Goal: Task Accomplishment & Management: Manage account settings

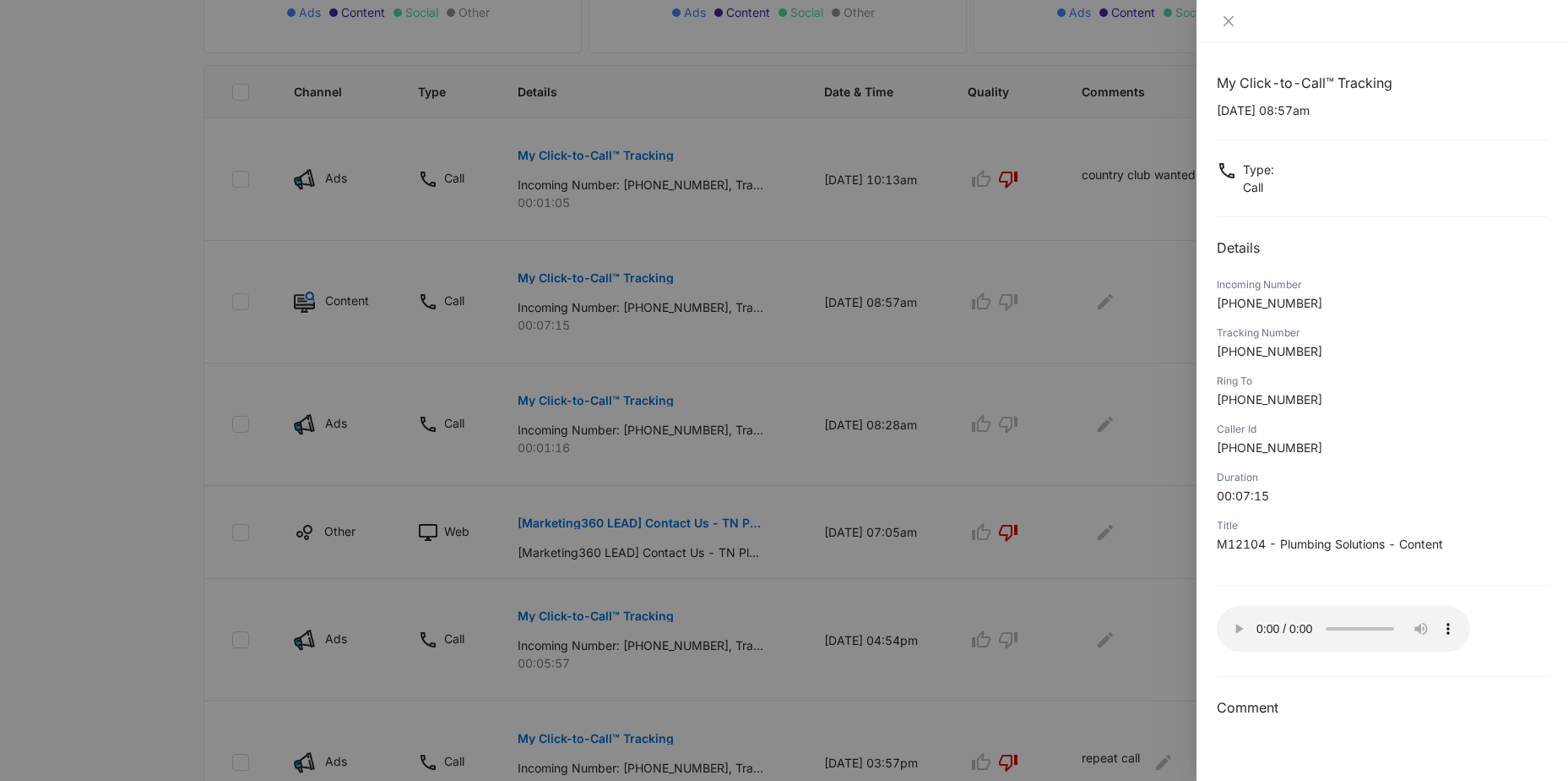
click at [1068, 318] on div at bounding box center [784, 390] width 1568 height 781
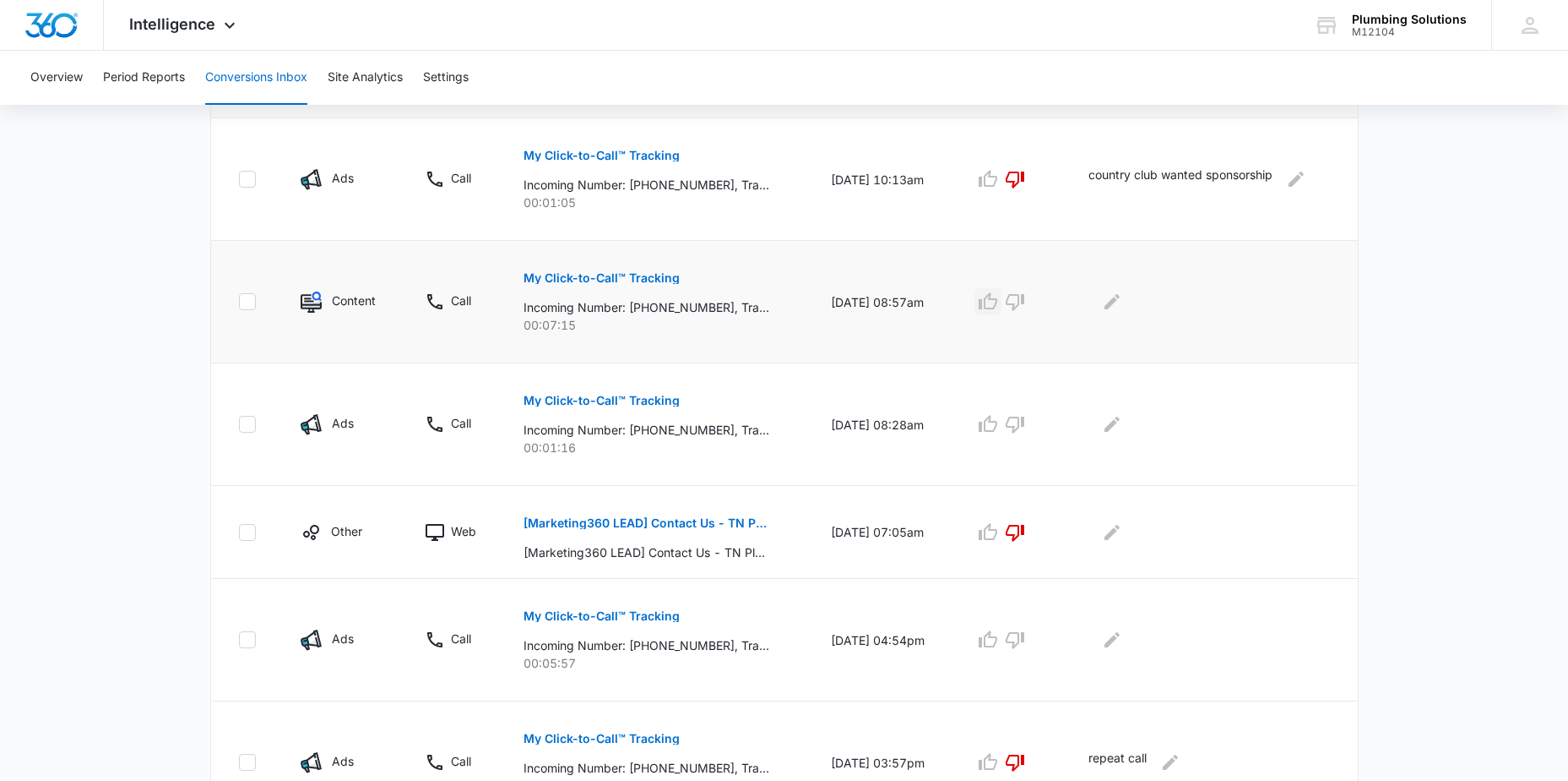
click at [999, 306] on icon "button" at bounding box center [988, 301] width 20 height 20
click at [1117, 301] on icon "Edit Comments" at bounding box center [1112, 301] width 15 height 15
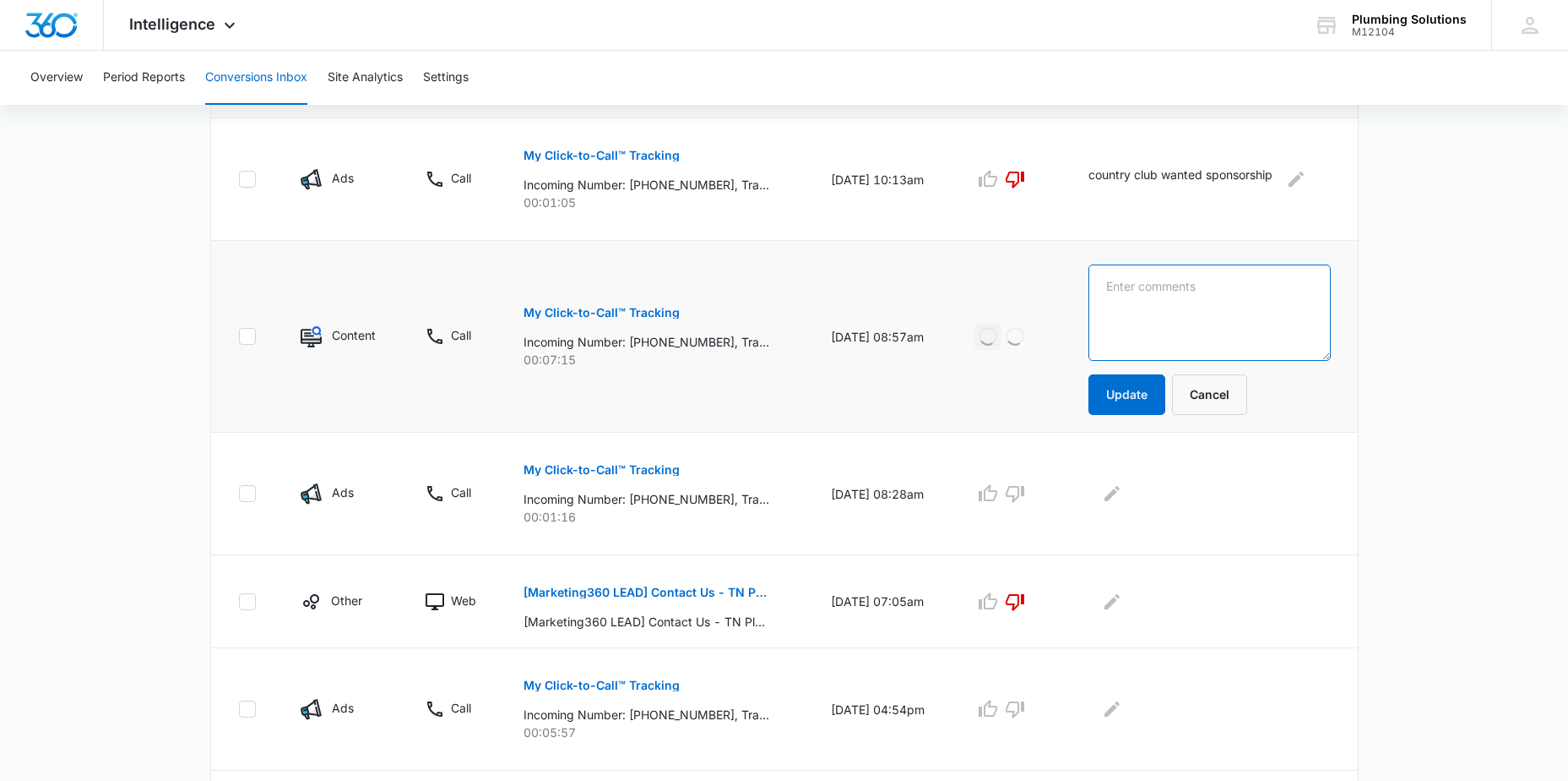
click at [1140, 290] on textarea at bounding box center [1209, 313] width 242 height 96
type textarea "wanted pricing over the hone"
click at [1130, 387] on button "Update" at bounding box center [1127, 394] width 77 height 41
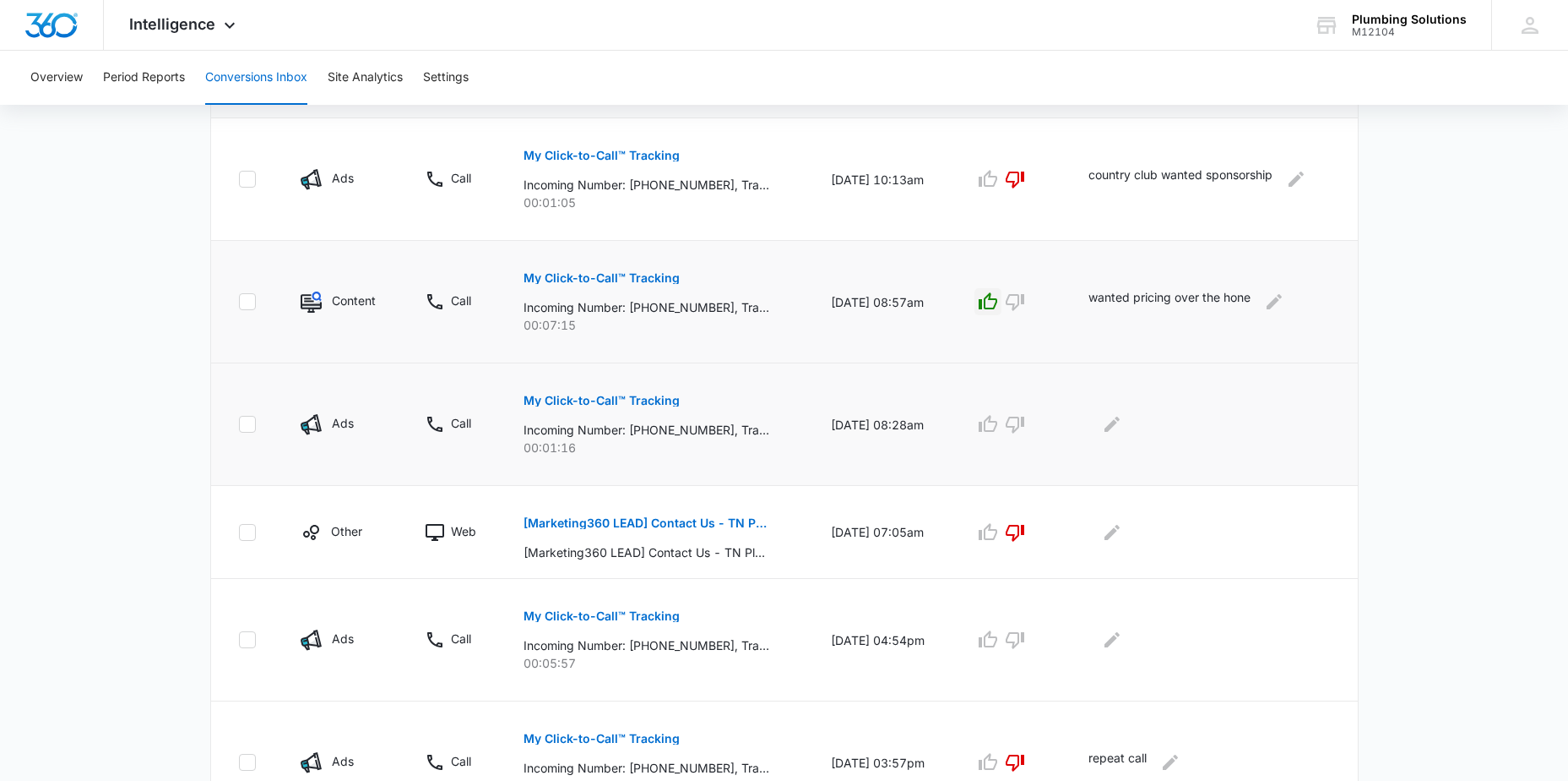
click at [591, 399] on p "My Click-to-Call™ Tracking" at bounding box center [602, 400] width 156 height 12
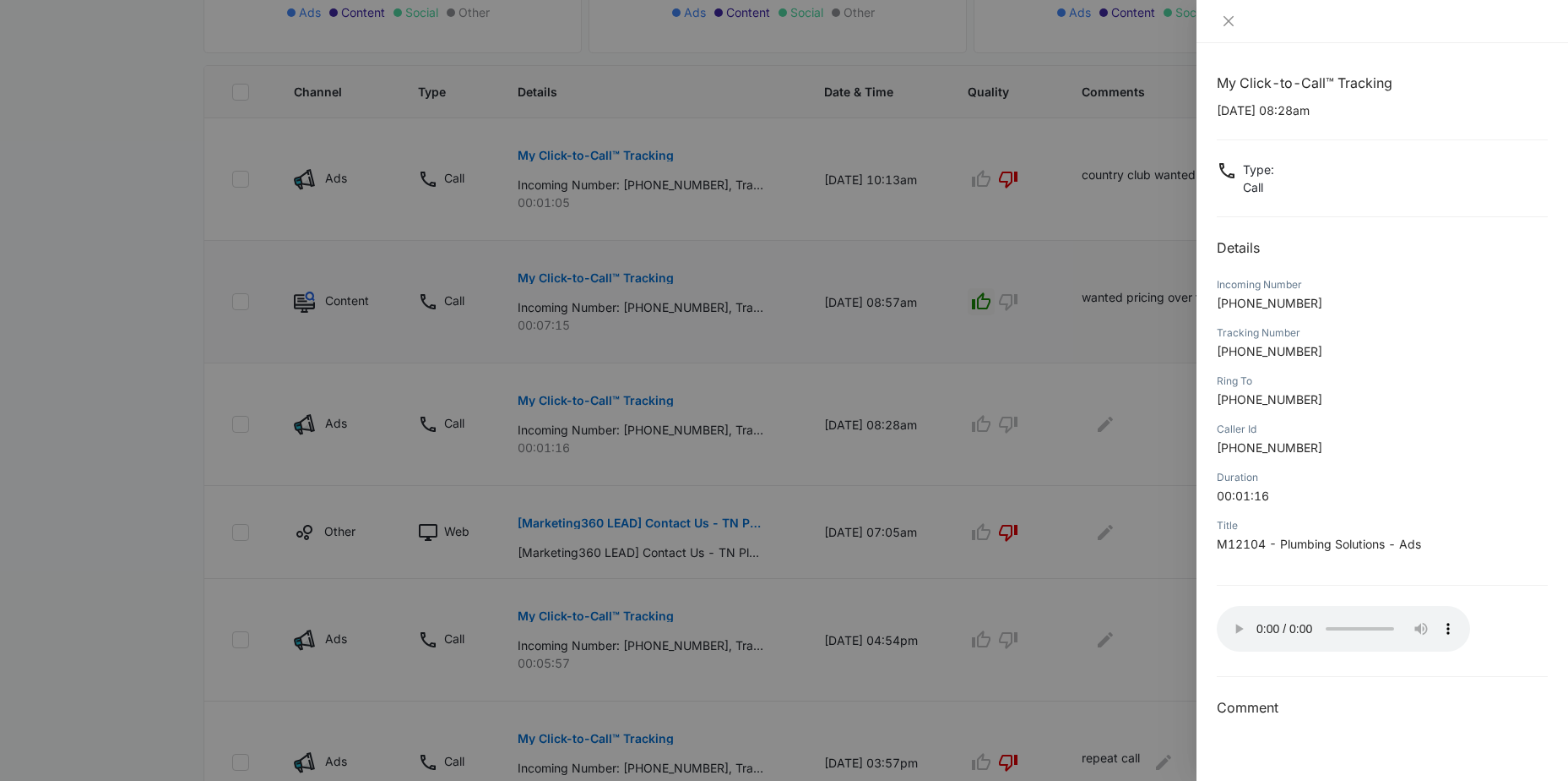
click at [1124, 338] on div at bounding box center [784, 390] width 1568 height 781
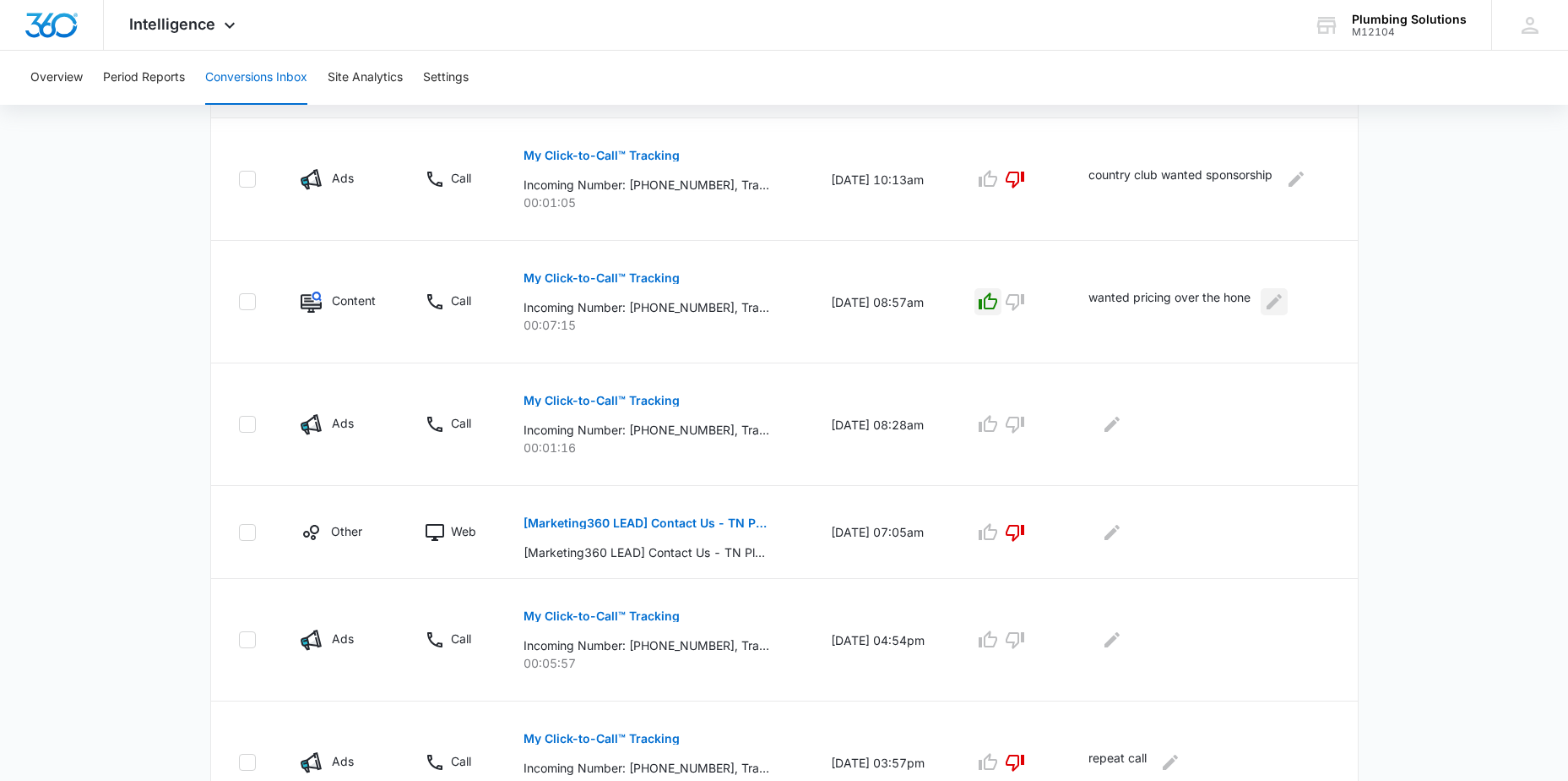
click at [1281, 305] on icon "Edit Comments" at bounding box center [1274, 301] width 15 height 15
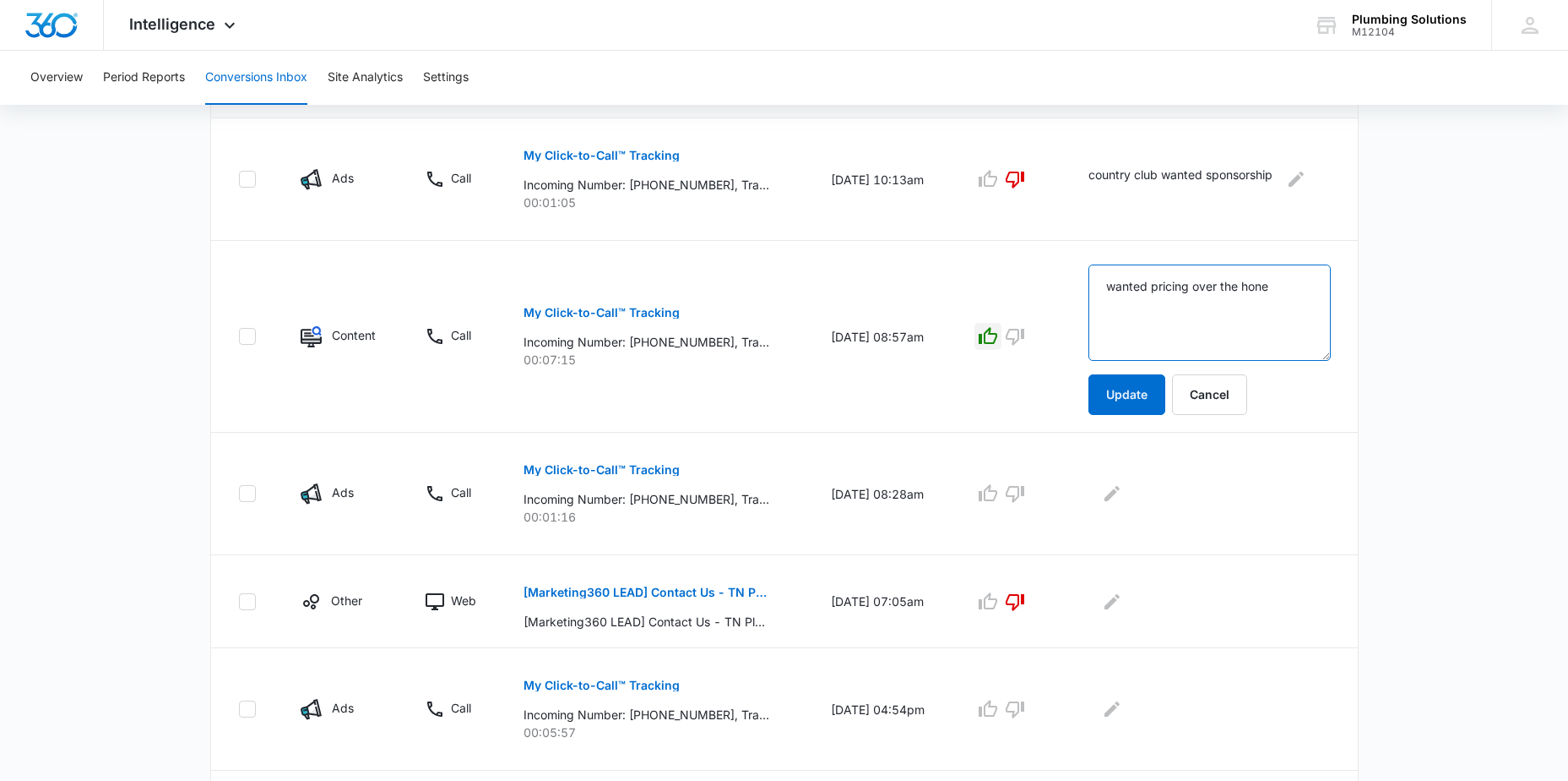
click at [1293, 289] on textarea "wanted pricing over the hone" at bounding box center [1209, 313] width 242 height 96
drag, startPoint x: 1137, startPoint y: 301, endPoint x: 1151, endPoint y: 292, distance: 16.6
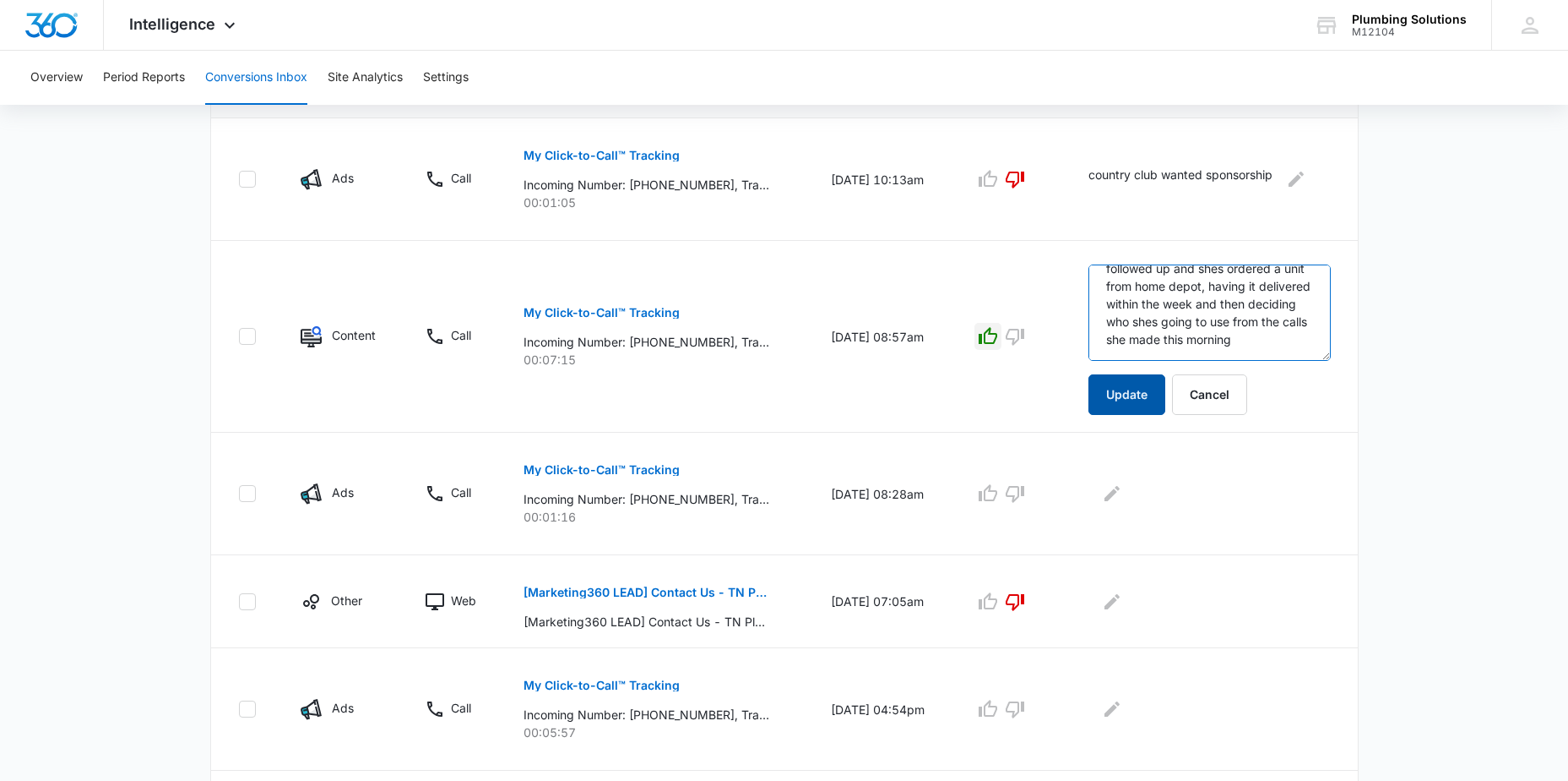
type textarea "wanted pricing over the phone followed up and shes ordered a unit from home dep…"
click at [1127, 392] on button "Update" at bounding box center [1127, 394] width 77 height 41
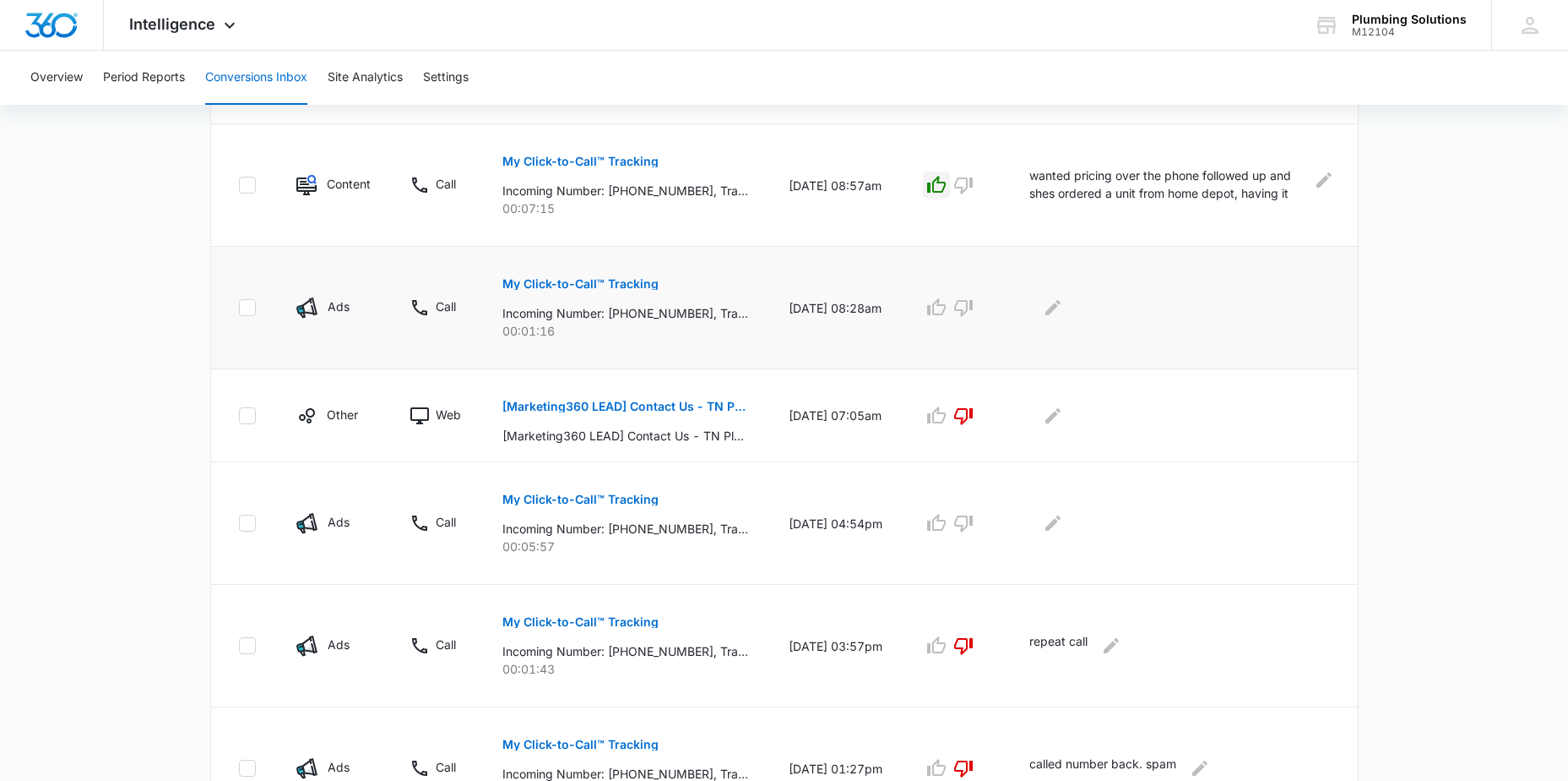
scroll to position [531, 0]
click at [525, 286] on p "My Click-to-Call™ Tracking" at bounding box center [580, 283] width 156 height 12
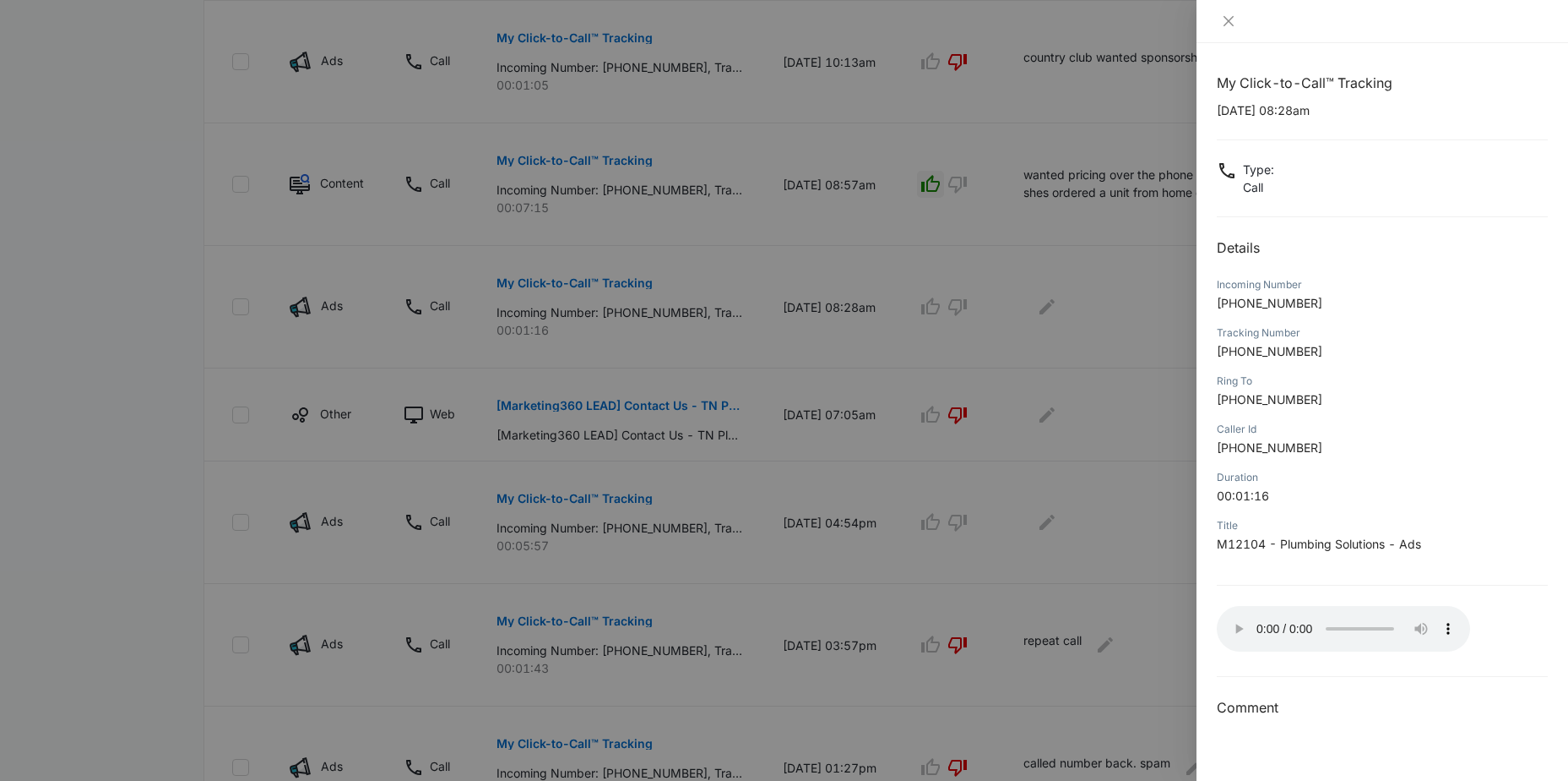
click at [1111, 333] on div at bounding box center [784, 390] width 1568 height 781
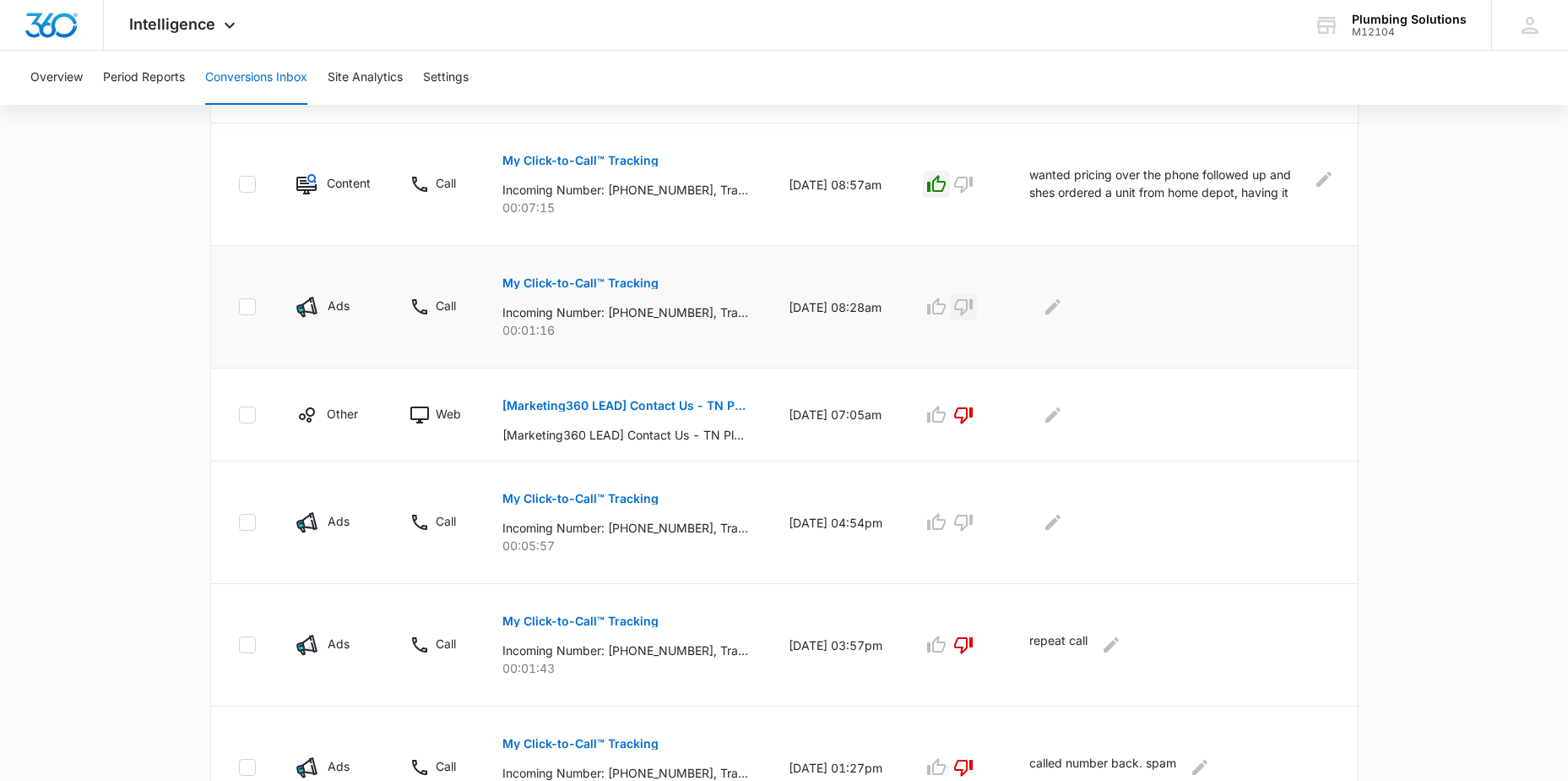
click at [974, 304] on icon "button" at bounding box center [963, 307] width 20 height 20
click at [1056, 305] on icon "Edit Comments" at bounding box center [1053, 306] width 15 height 15
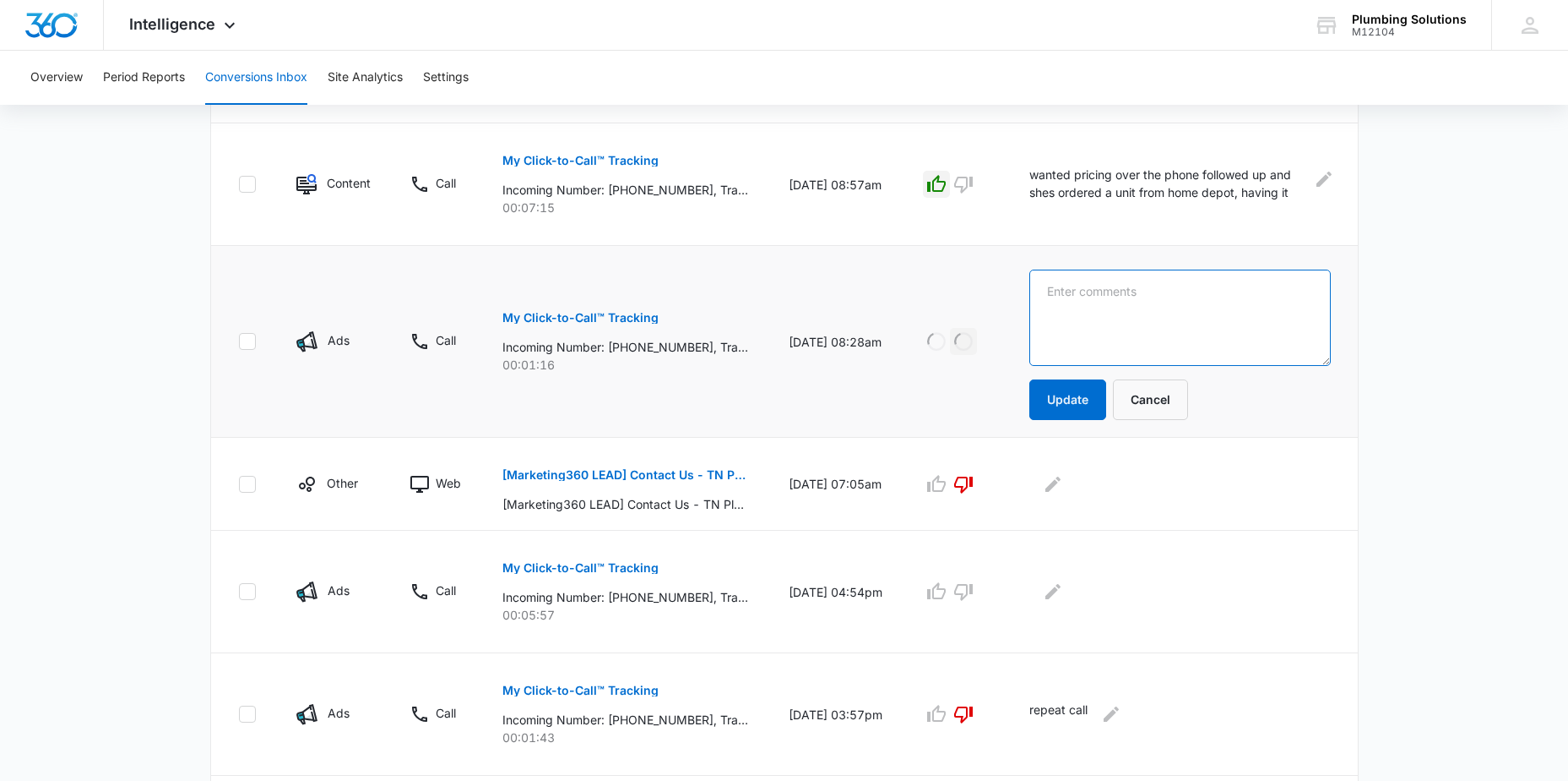
click at [1077, 294] on textarea at bounding box center [1179, 318] width 300 height 96
type textarea "existing customer [PERSON_NAME] calling to reschedule,"
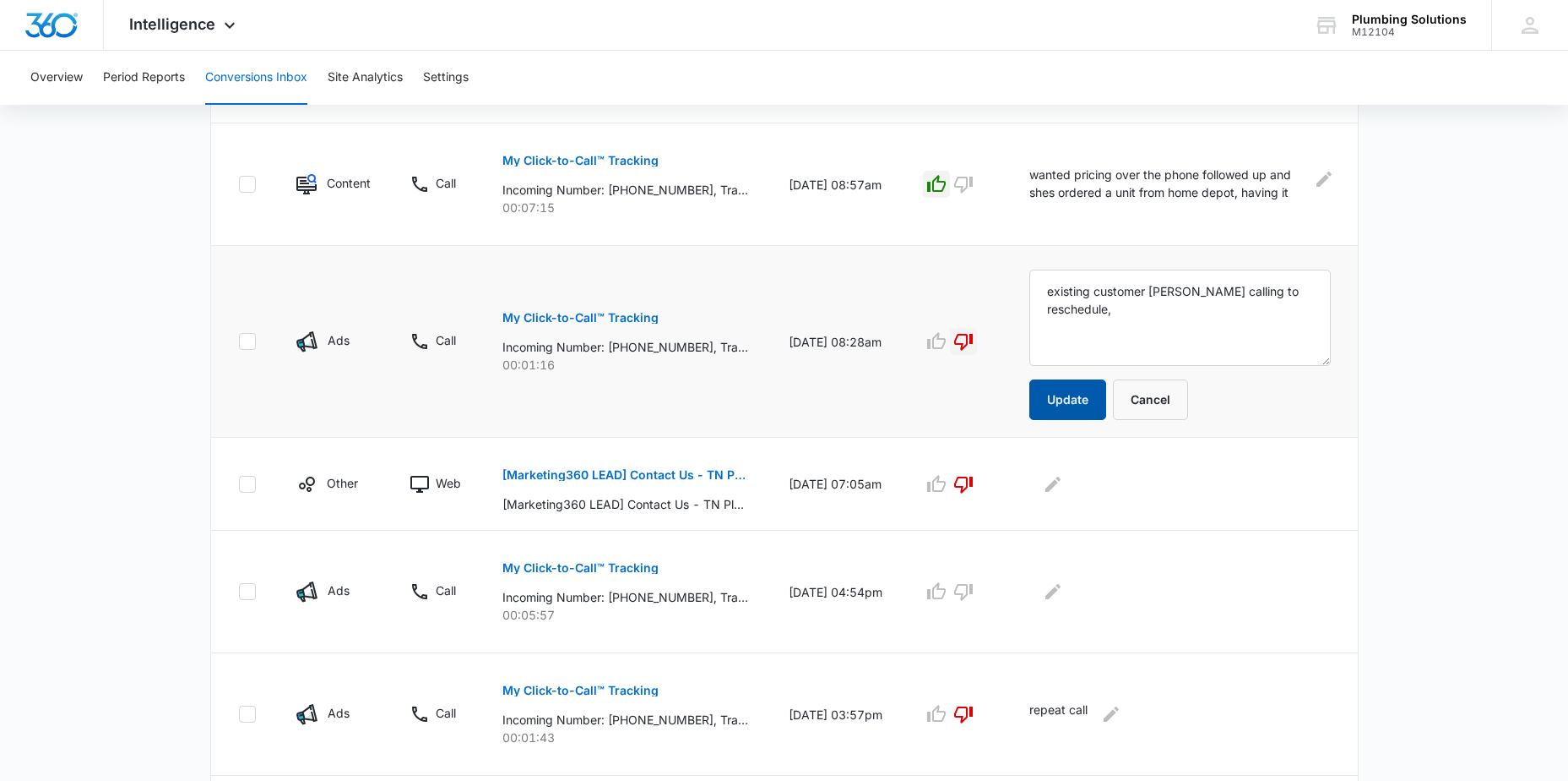
click at [1069, 391] on button "Update" at bounding box center [1067, 400] width 77 height 41
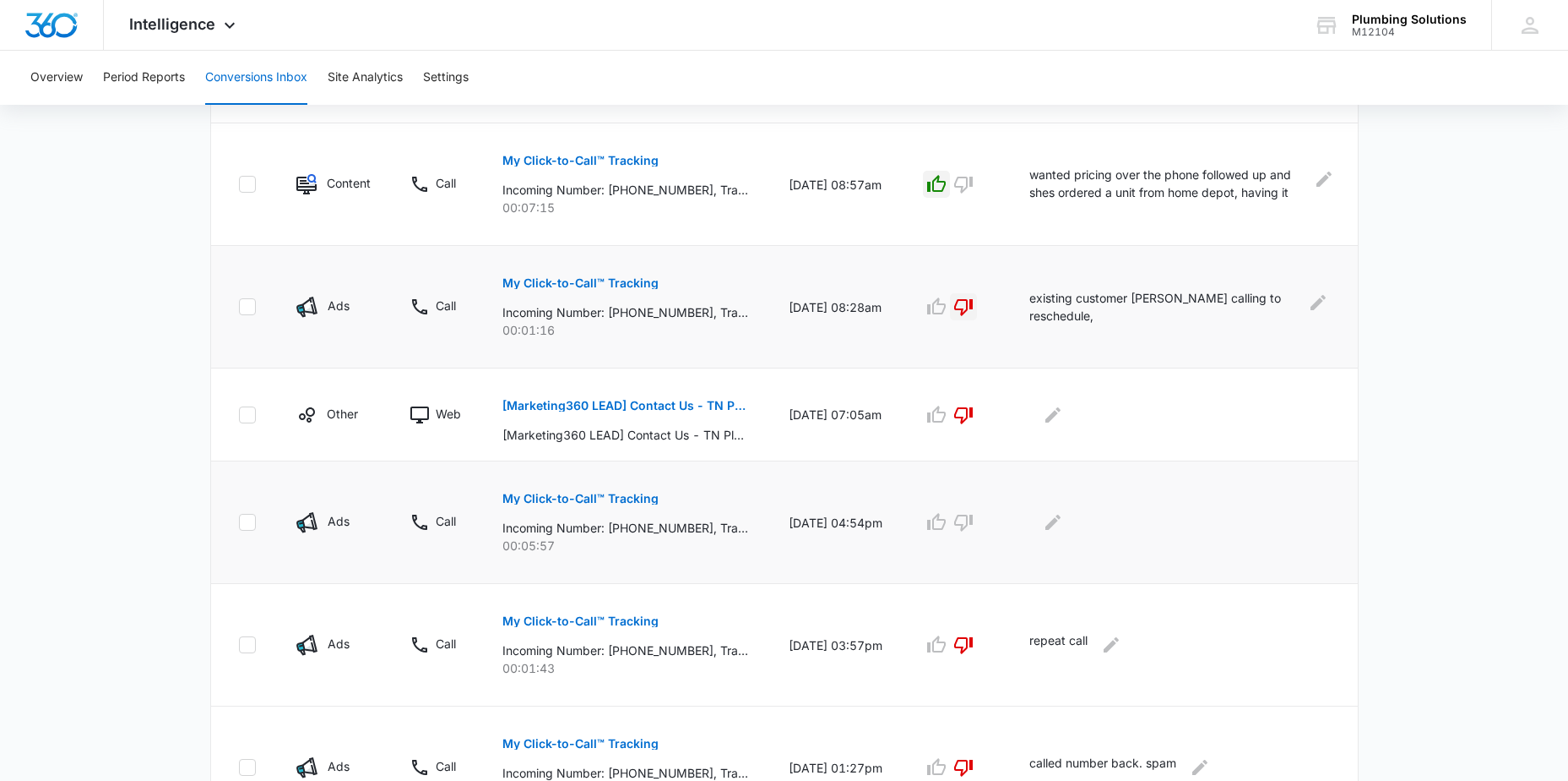
click at [591, 499] on p "My Click-to-Call™ Tracking" at bounding box center [580, 498] width 156 height 12
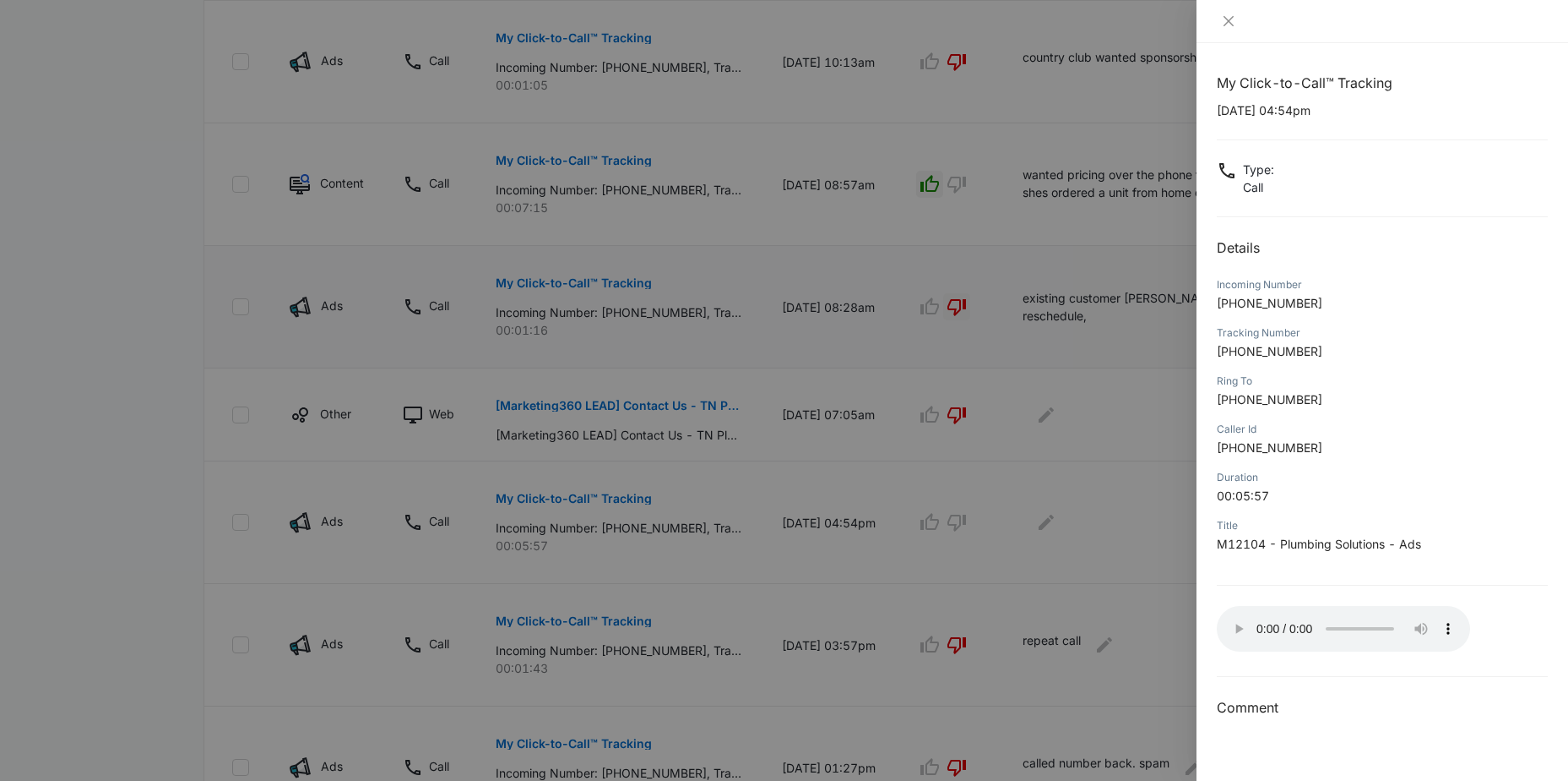
click at [932, 528] on div at bounding box center [784, 390] width 1568 height 781
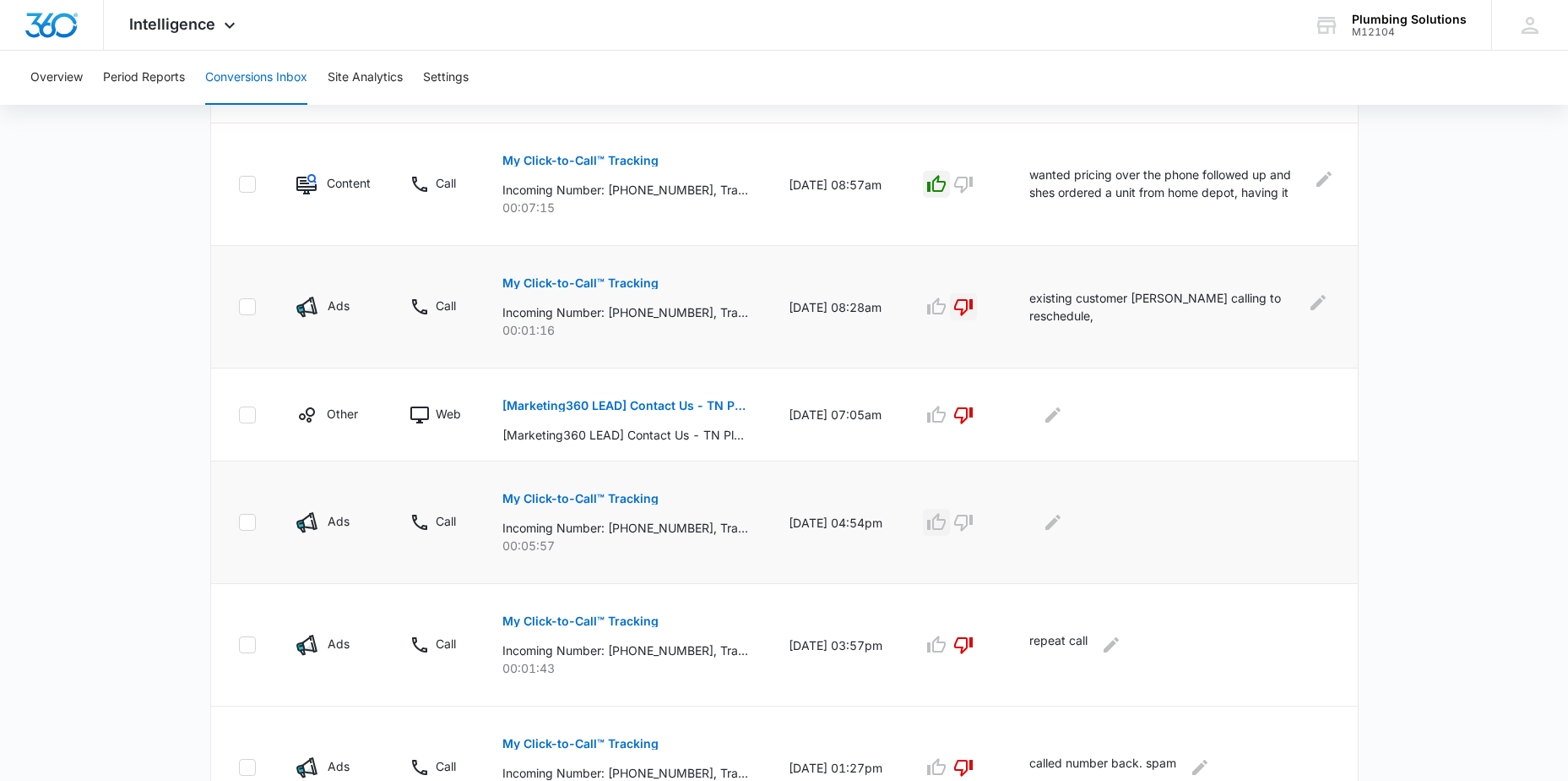
click at [946, 523] on icon "button" at bounding box center [937, 522] width 20 height 20
click at [1062, 518] on icon "Edit Comments" at bounding box center [1053, 522] width 20 height 20
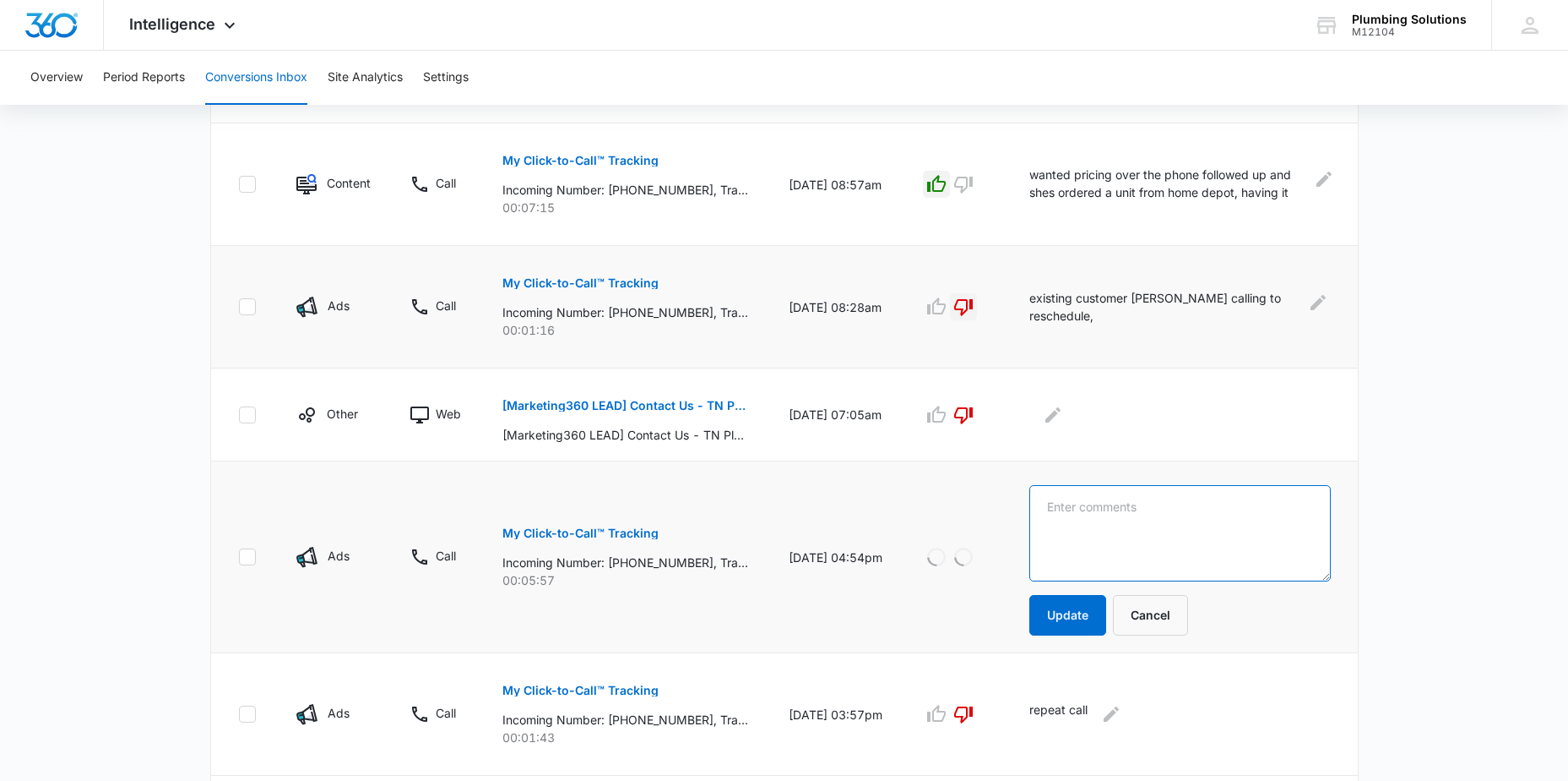
click at [1080, 495] on textarea at bounding box center [1179, 533] width 301 height 96
type textarea "scheduled"
click at [1078, 612] on button "Update" at bounding box center [1067, 615] width 77 height 41
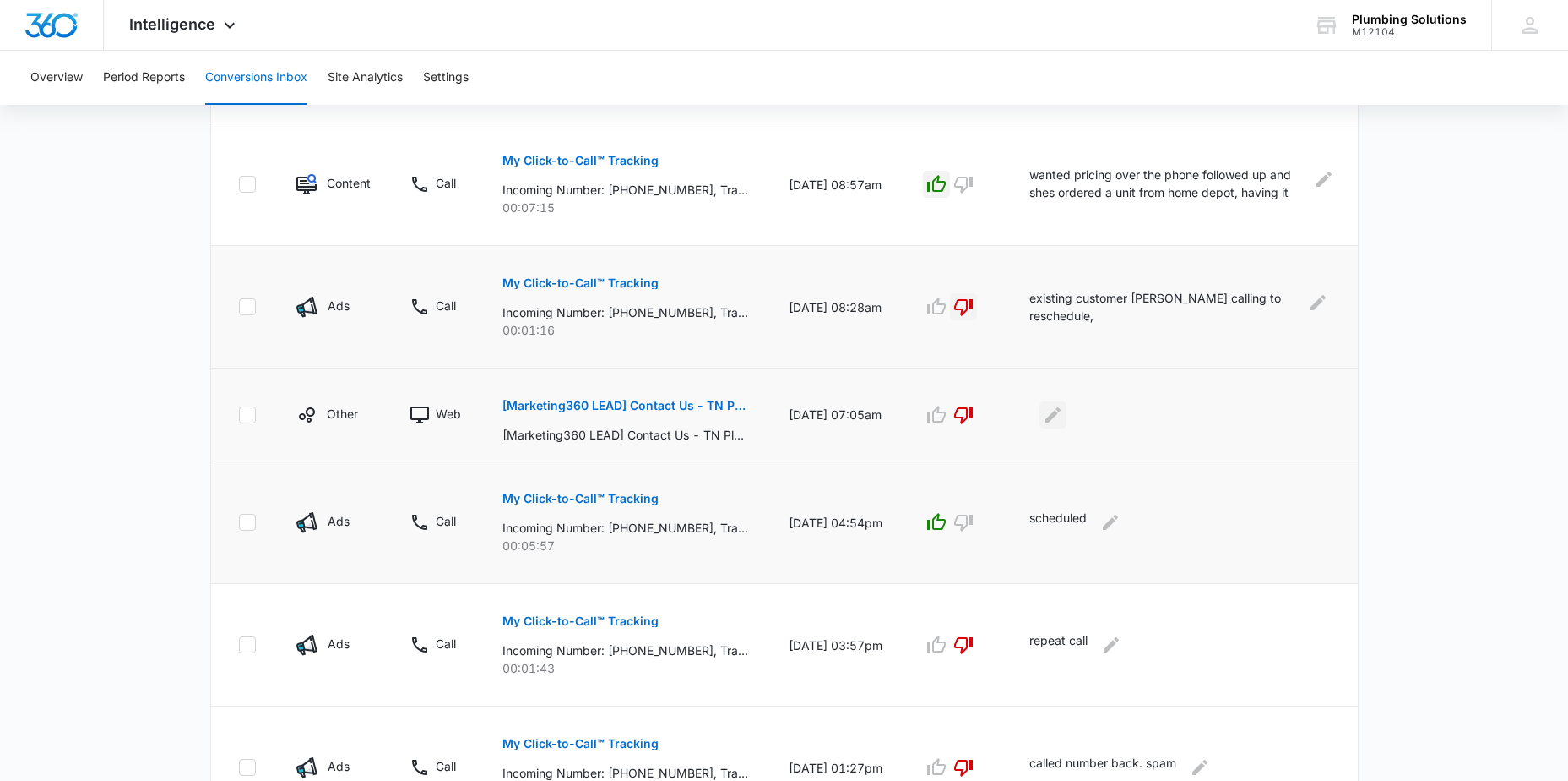
click at [1056, 417] on icon "Edit Comments" at bounding box center [1053, 414] width 15 height 15
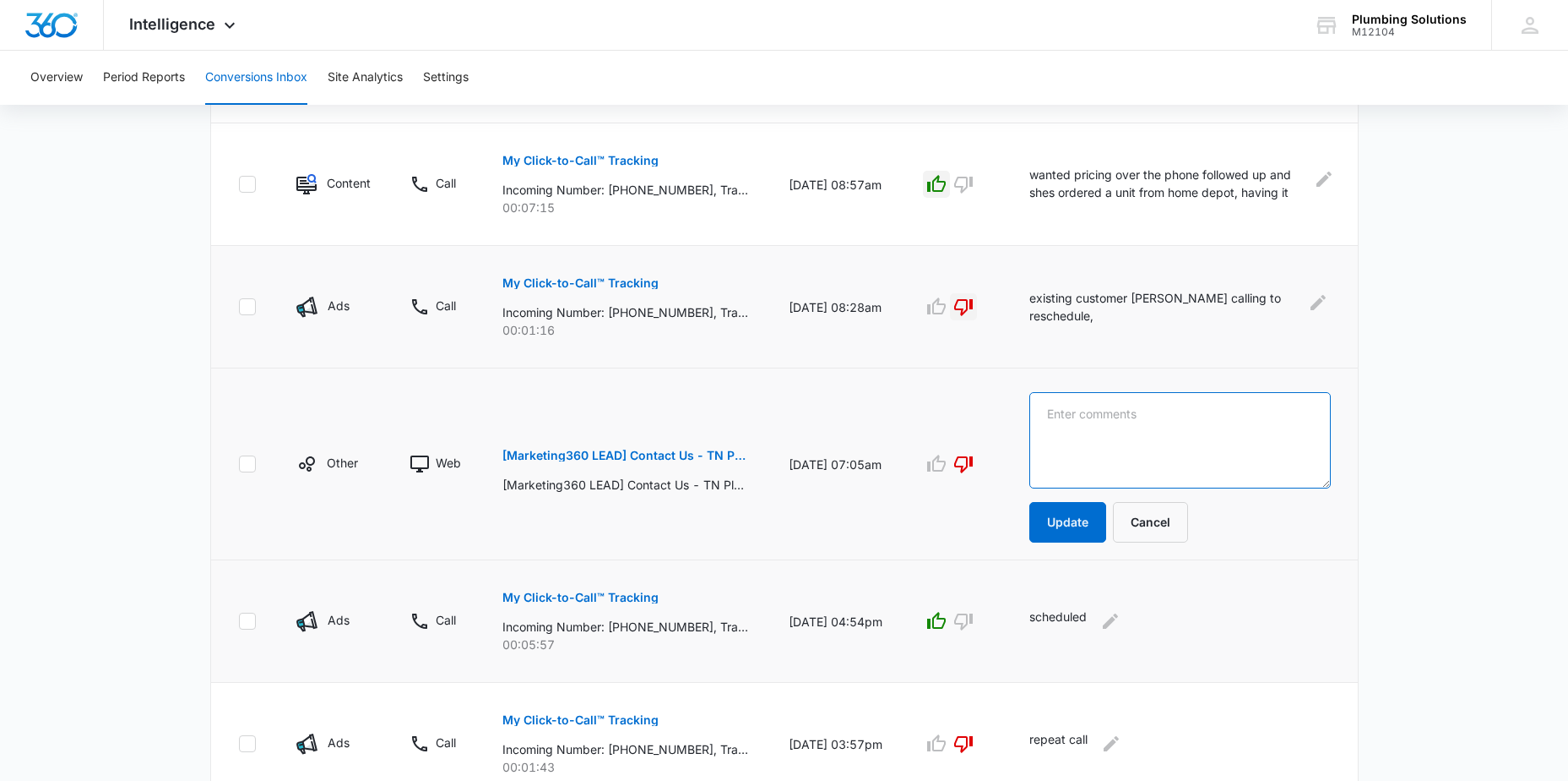
click at [1069, 416] on textarea at bounding box center [1179, 441] width 301 height 96
type textarea "garbage - telemarketer"
click at [1053, 519] on button "Update" at bounding box center [1067, 522] width 77 height 41
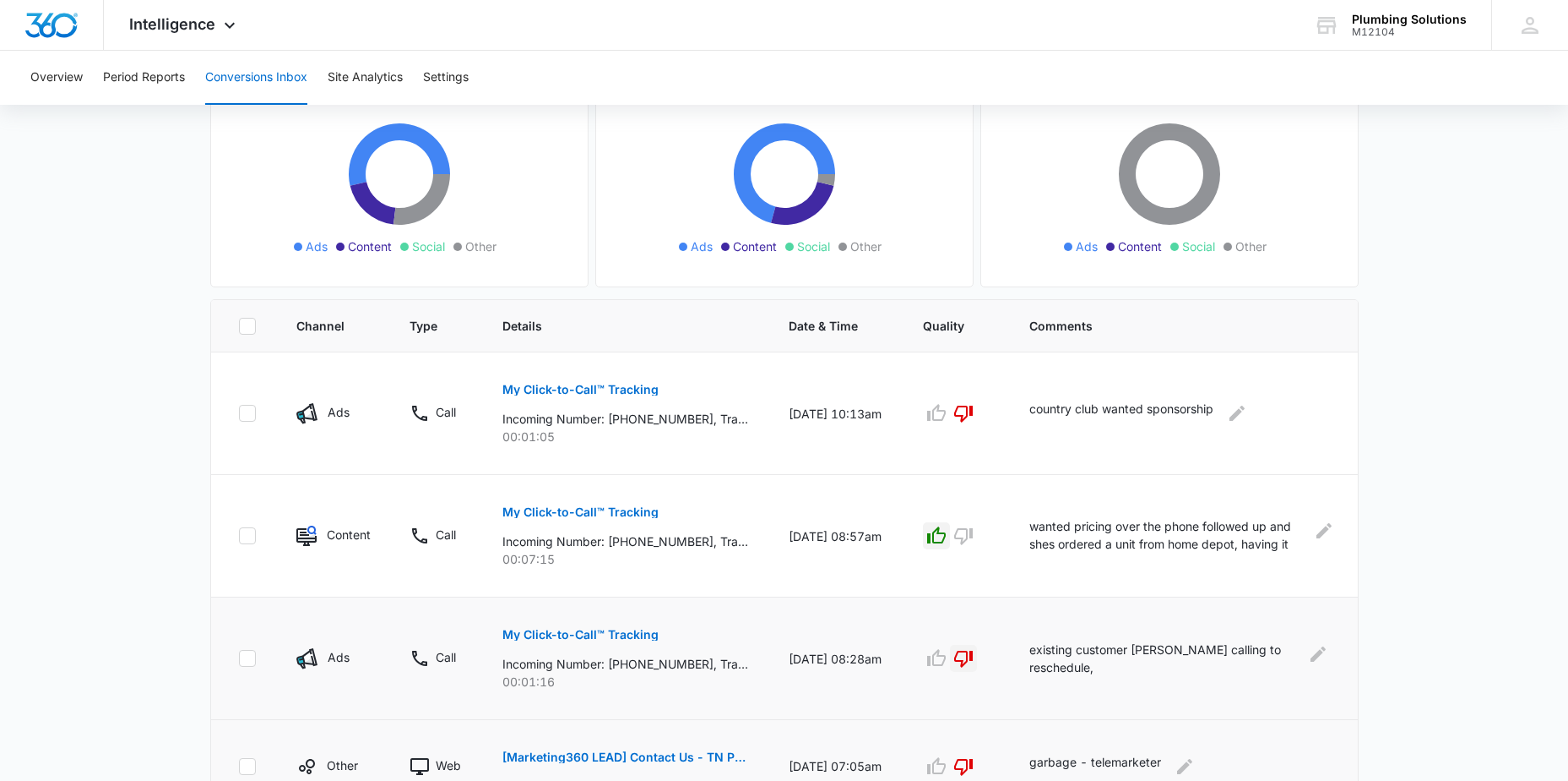
scroll to position [0, 0]
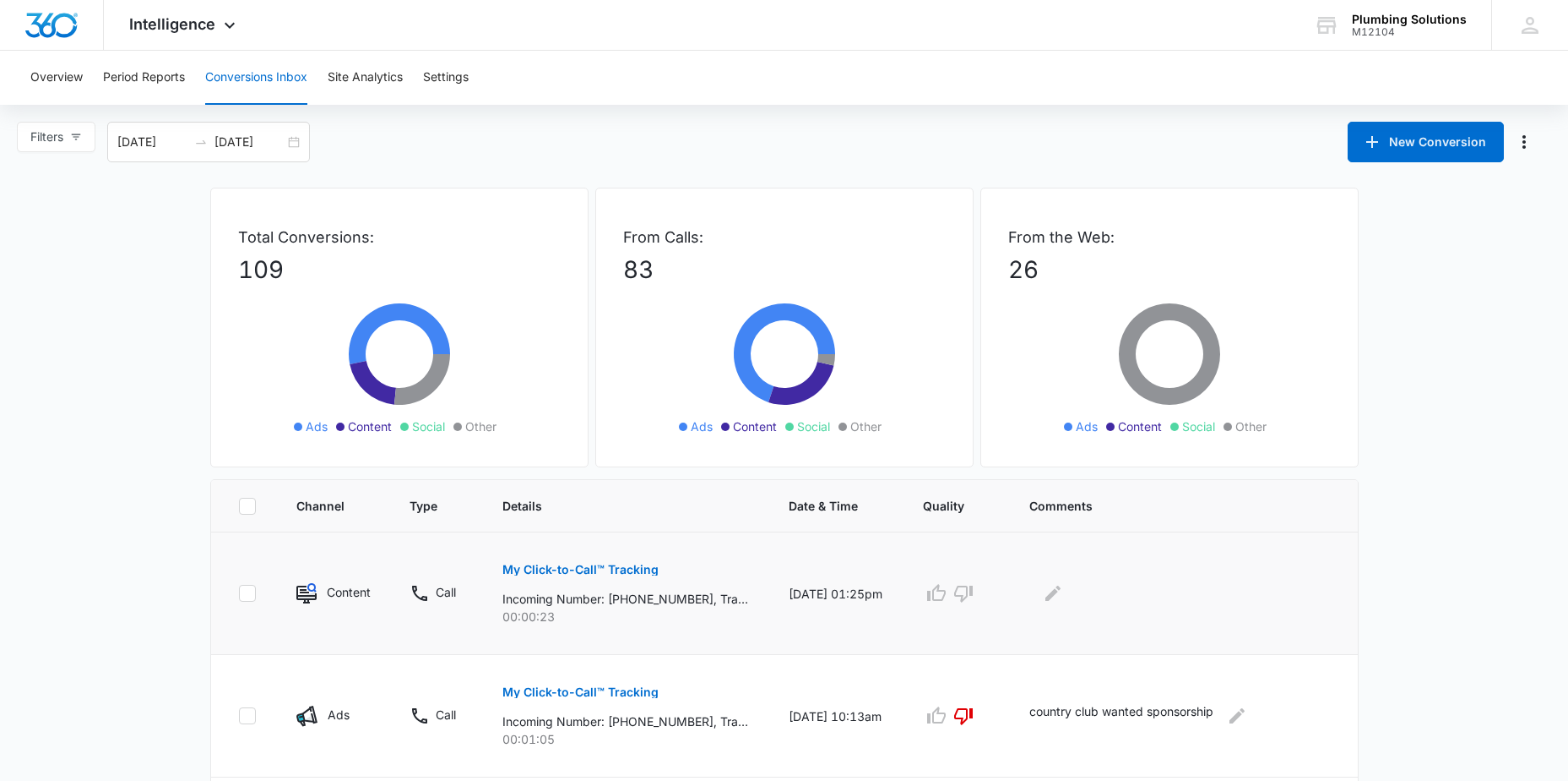
click at [574, 568] on p "My Click-to-Call™ Tracking" at bounding box center [580, 569] width 156 height 12
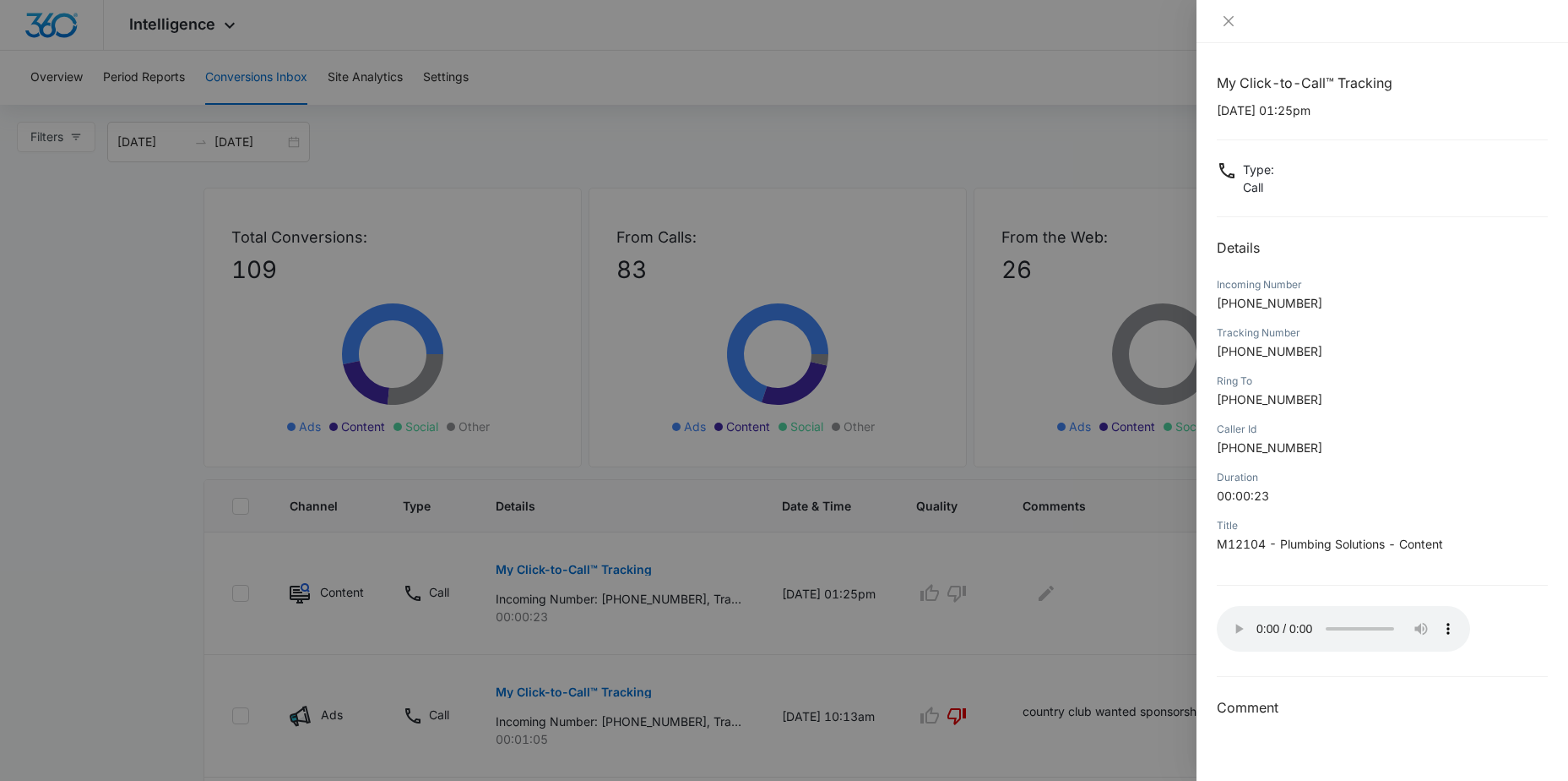
click at [961, 590] on div at bounding box center [784, 390] width 1568 height 781
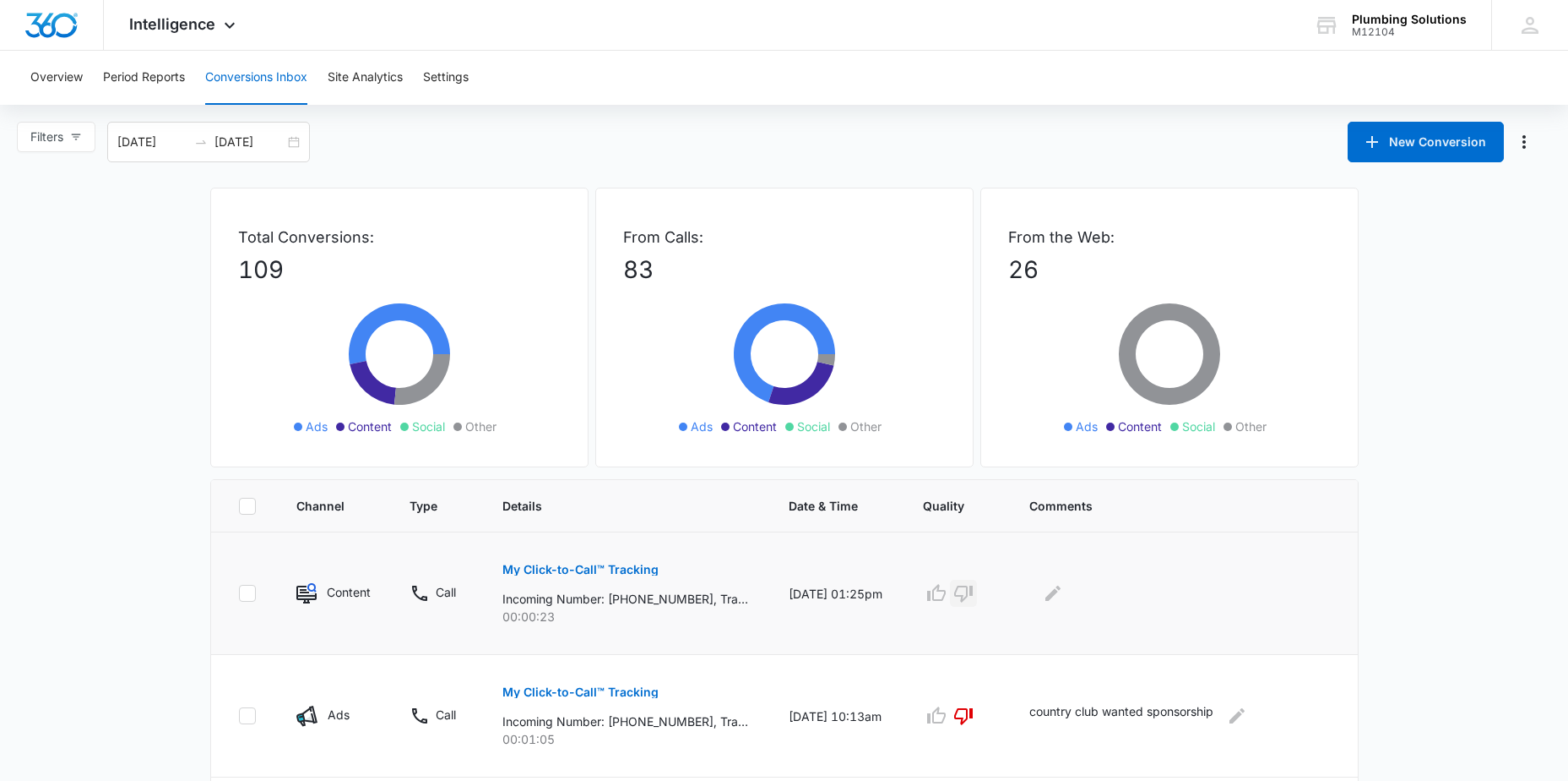
click at [968, 595] on icon "button" at bounding box center [963, 594] width 19 height 17
click at [1061, 597] on icon "Edit Comments" at bounding box center [1053, 593] width 20 height 20
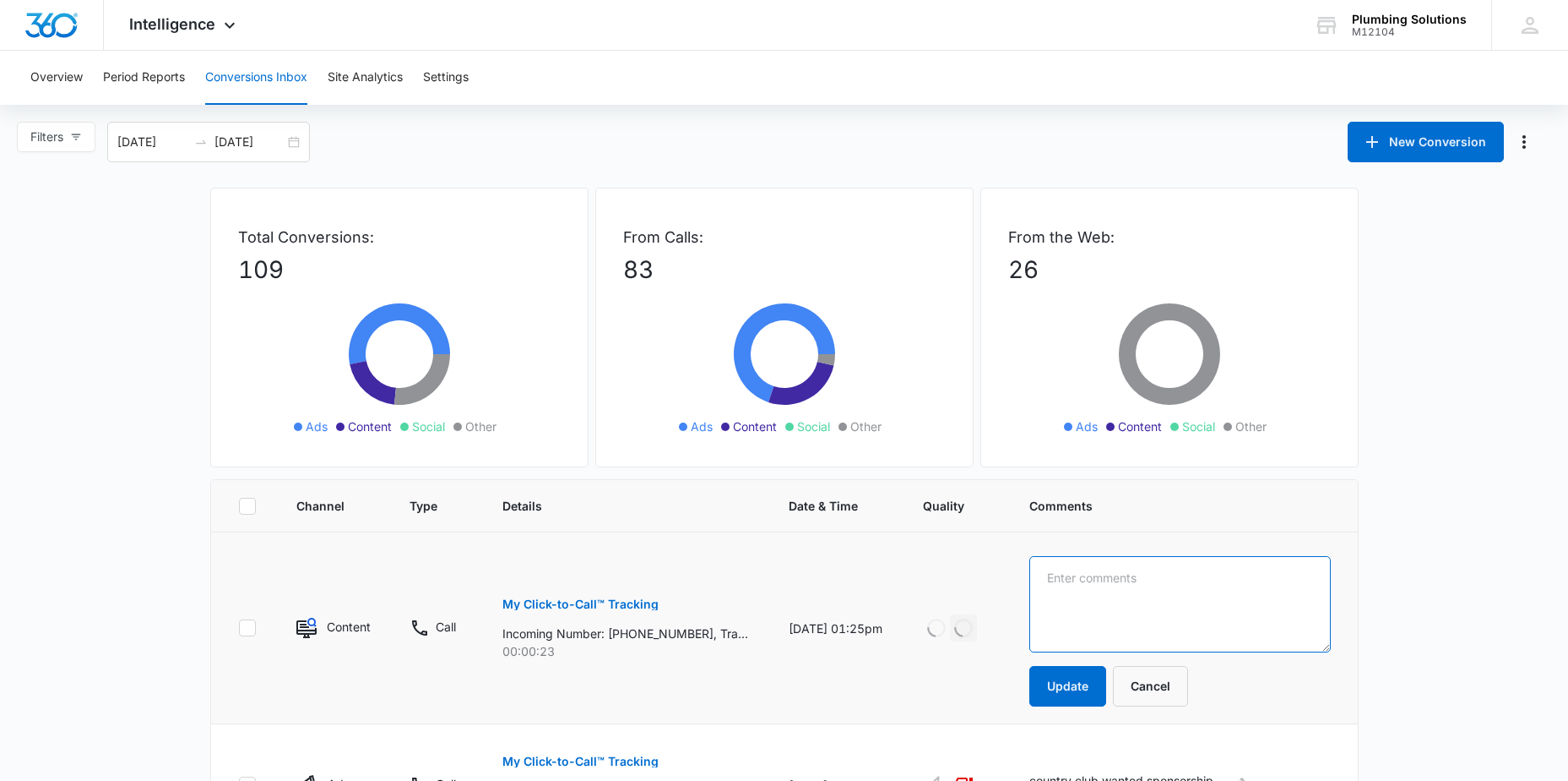
click at [1115, 579] on textarea at bounding box center [1179, 604] width 301 height 96
type textarea "telemarketer"
click at [1072, 686] on button "Update" at bounding box center [1067, 686] width 77 height 41
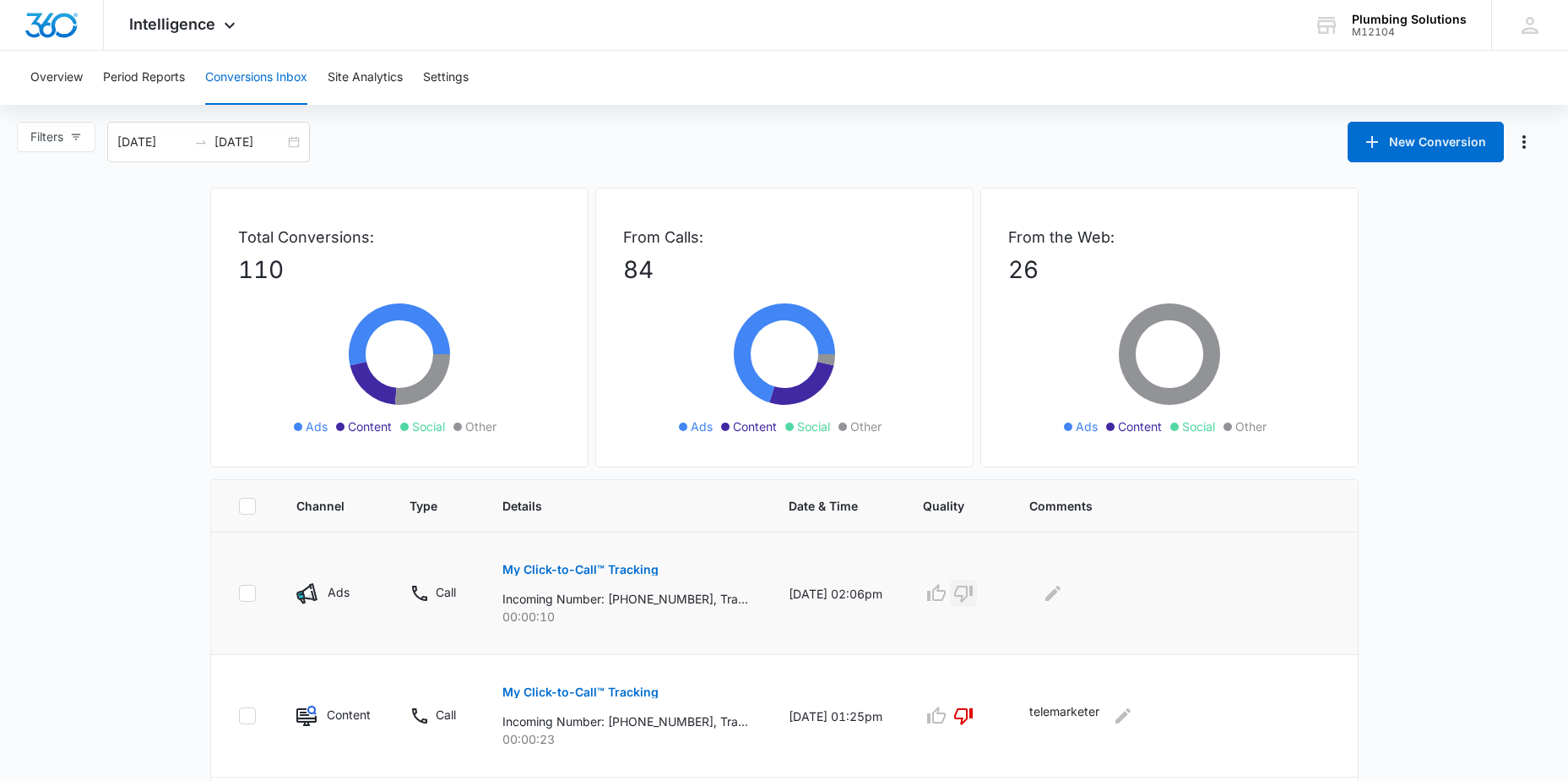
click at [970, 594] on icon "button" at bounding box center [963, 593] width 20 height 20
click at [1060, 591] on icon "Edit Comments" at bounding box center [1053, 593] width 15 height 15
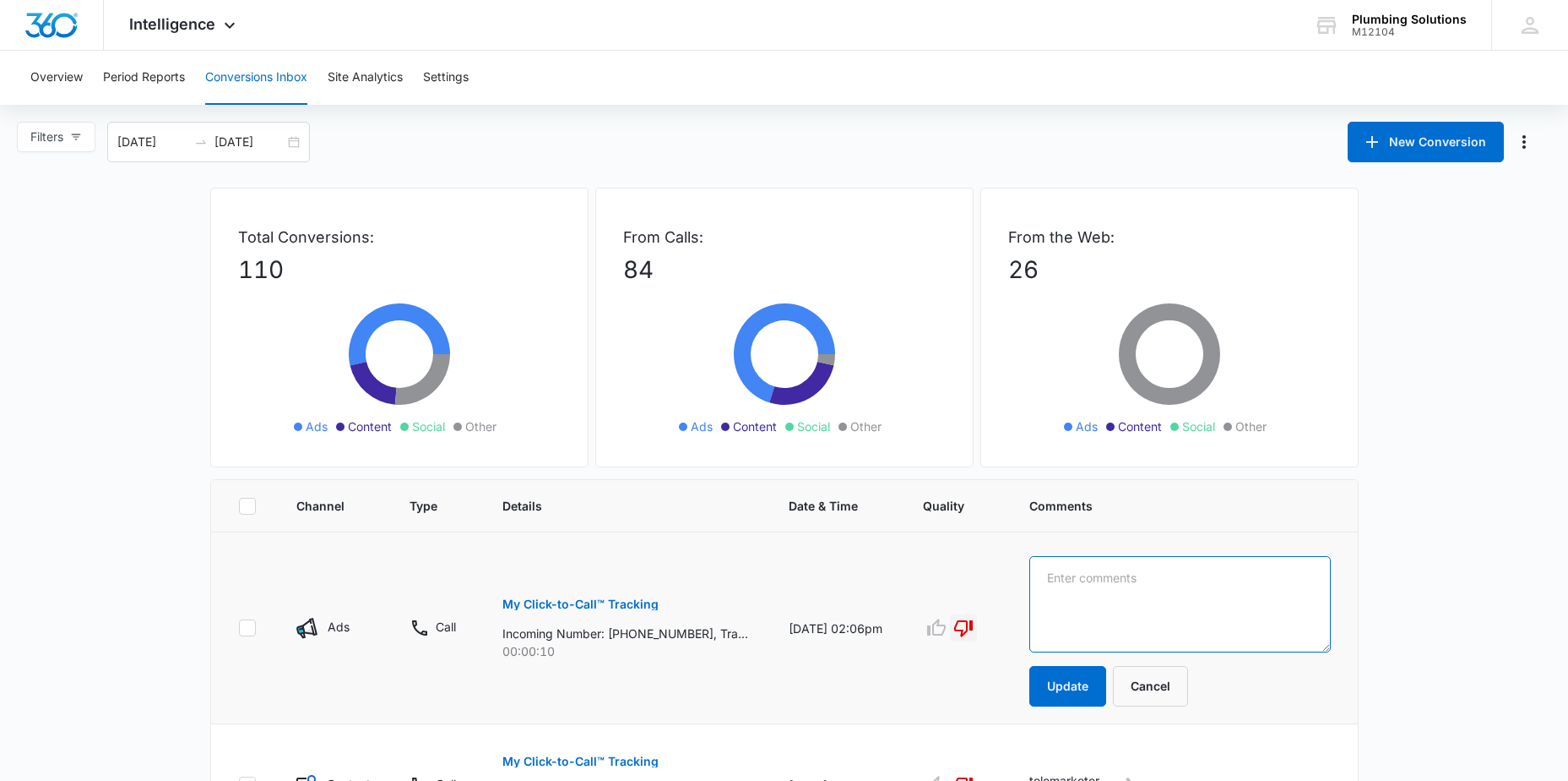
click at [1090, 574] on textarea at bounding box center [1179, 604] width 301 height 96
type textarea "indian telemarketer"
click at [1046, 687] on button "Update" at bounding box center [1067, 686] width 77 height 41
